Goal: Check status: Check status

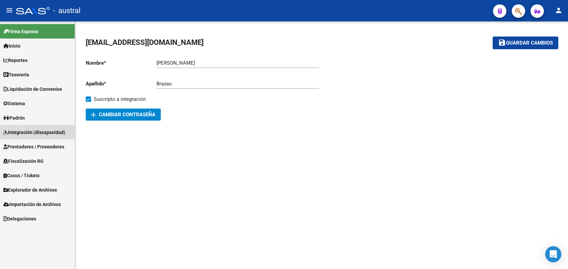
click at [45, 138] on link "Integración (discapacidad)" at bounding box center [37, 132] width 75 height 14
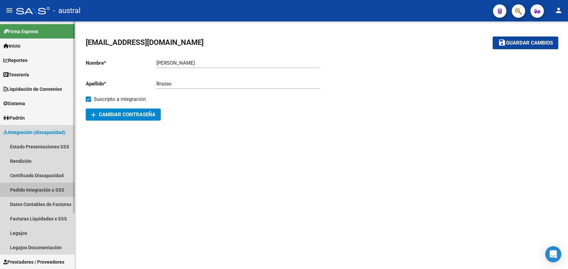
click at [54, 189] on link "Pedido Integración a SSS" at bounding box center [37, 189] width 75 height 14
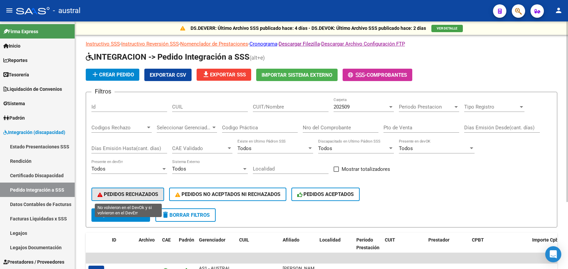
click at [134, 188] on button "PEDIDOS RECHAZADOS" at bounding box center [127, 194] width 73 height 13
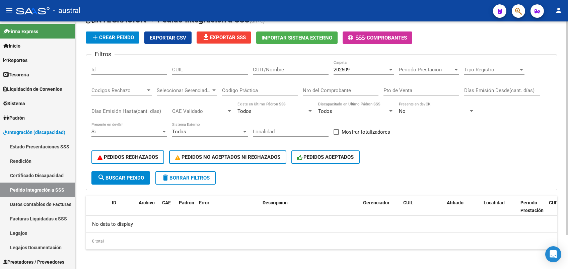
scroll to position [39, 0]
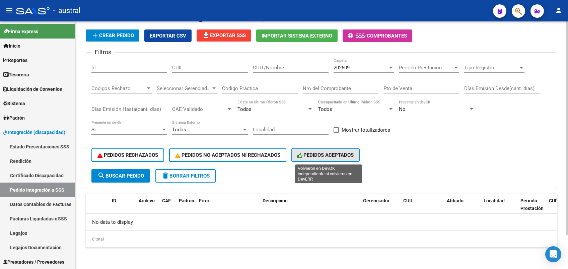
click at [327, 155] on span "PEDIDOS ACEPTADOS" at bounding box center [325, 155] width 57 height 6
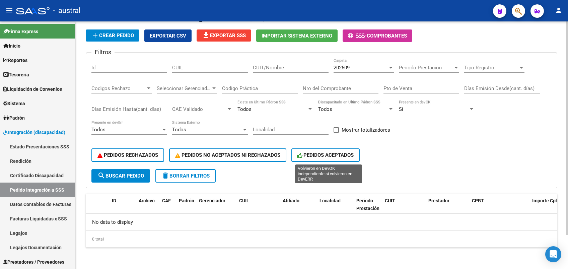
click at [327, 155] on span "PEDIDOS ACEPTADOS" at bounding box center [325, 155] width 57 height 6
click at [352, 75] on div "202509 Carpeta" at bounding box center [364, 68] width 60 height 21
click at [356, 71] on div "202509 Carpeta" at bounding box center [364, 65] width 60 height 14
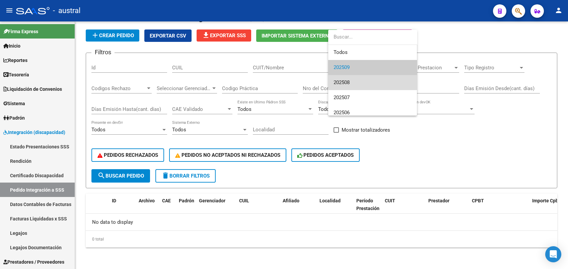
click at [351, 80] on span "202508" at bounding box center [373, 82] width 78 height 15
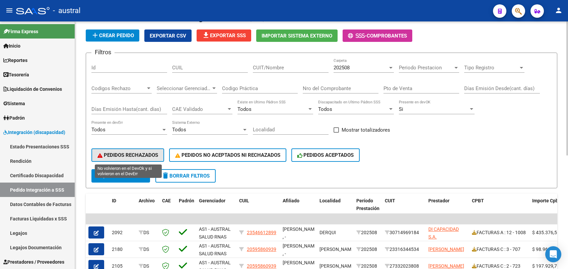
click at [123, 156] on span "PEDIDOS RECHAZADOS" at bounding box center [127, 155] width 61 height 6
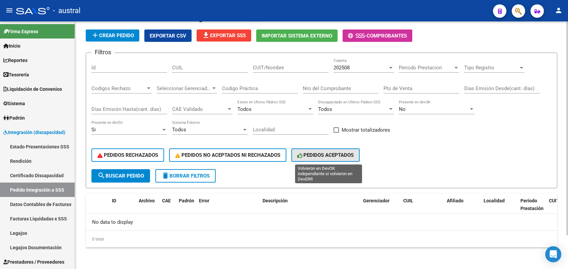
click at [323, 153] on span "PEDIDOS ACEPTADOS" at bounding box center [325, 155] width 57 height 6
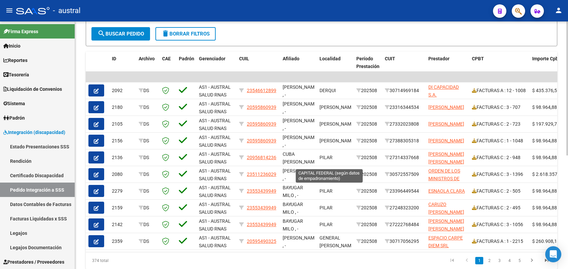
scroll to position [209, 0]
